Goal: Task Accomplishment & Management: Use online tool/utility

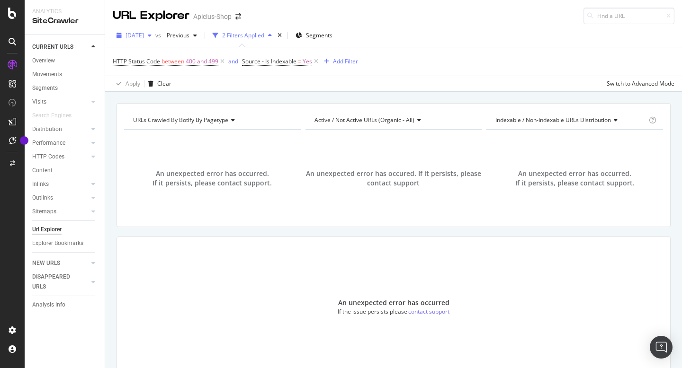
click at [155, 29] on div "[DATE]" at bounding box center [134, 35] width 43 height 14
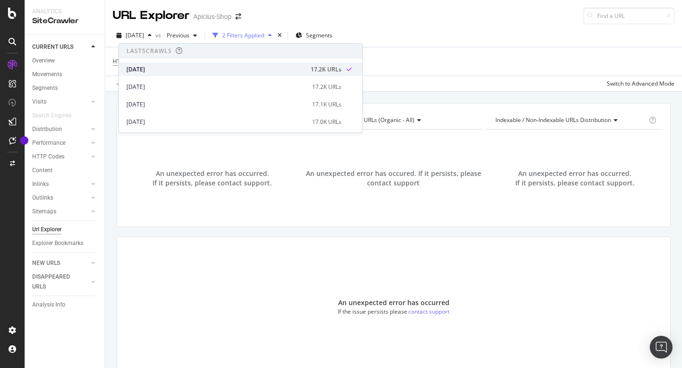
click at [171, 69] on div "[DATE]" at bounding box center [215, 69] width 179 height 9
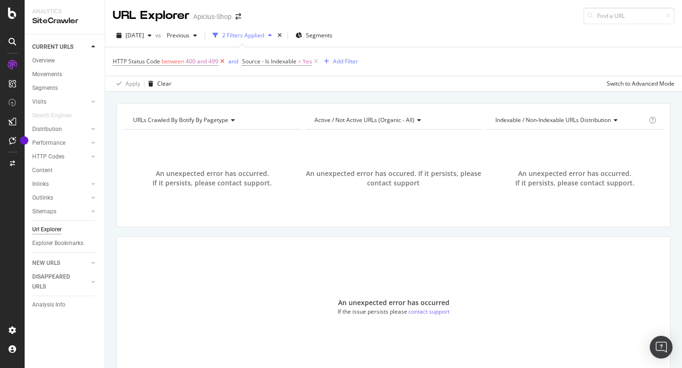
click at [224, 61] on icon at bounding box center [222, 61] width 8 height 9
